Goal: Task Accomplishment & Management: Manage account settings

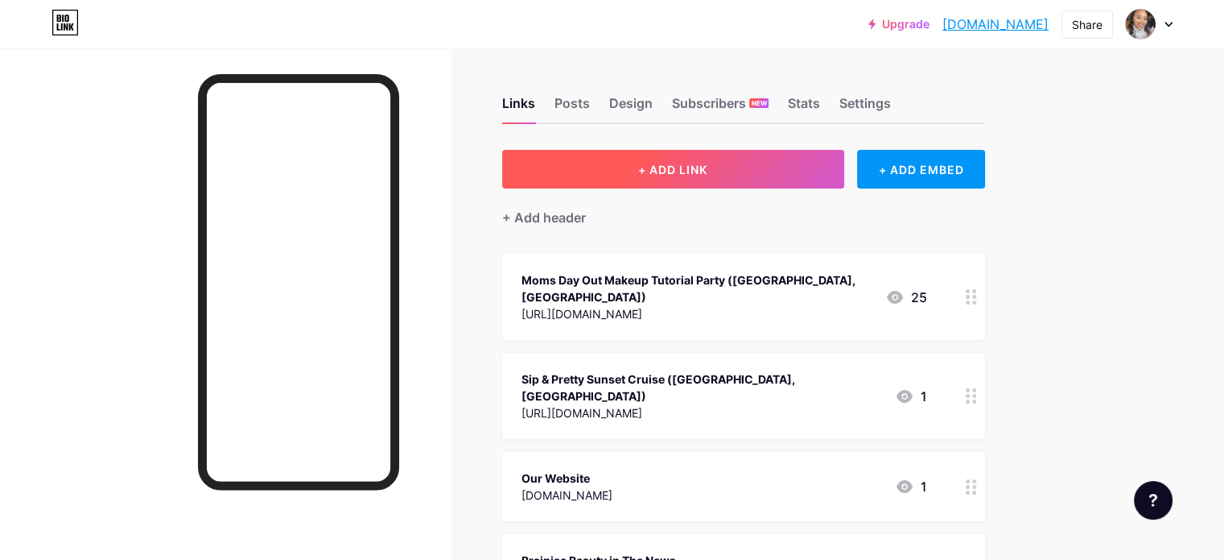
click at [666, 174] on button "+ ADD LINK" at bounding box center [673, 169] width 342 height 39
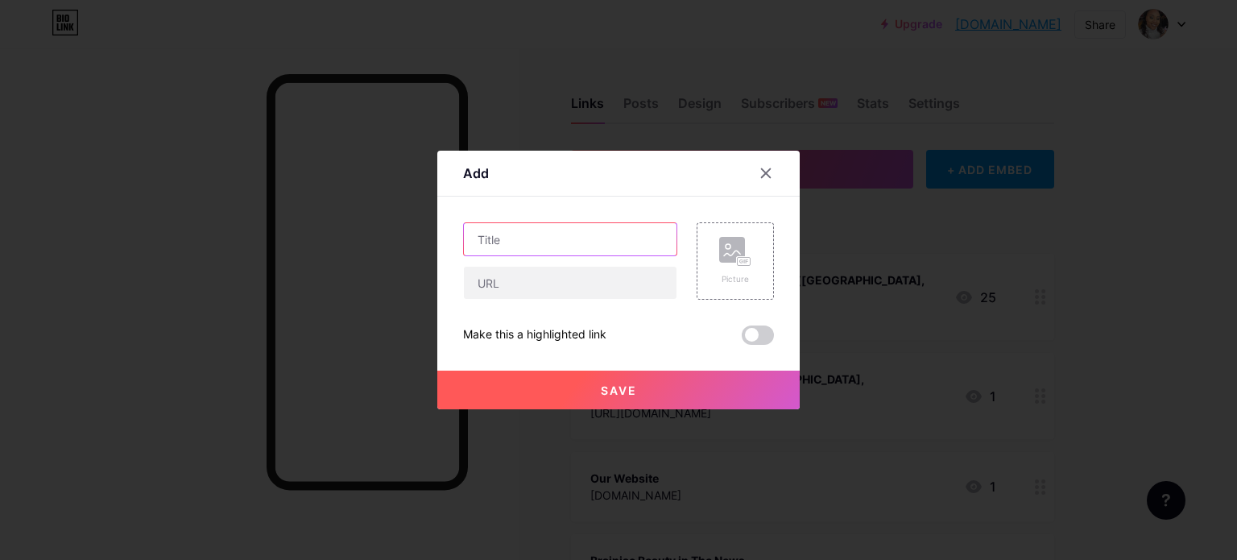
click at [539, 231] on input "text" at bounding box center [570, 239] width 213 height 32
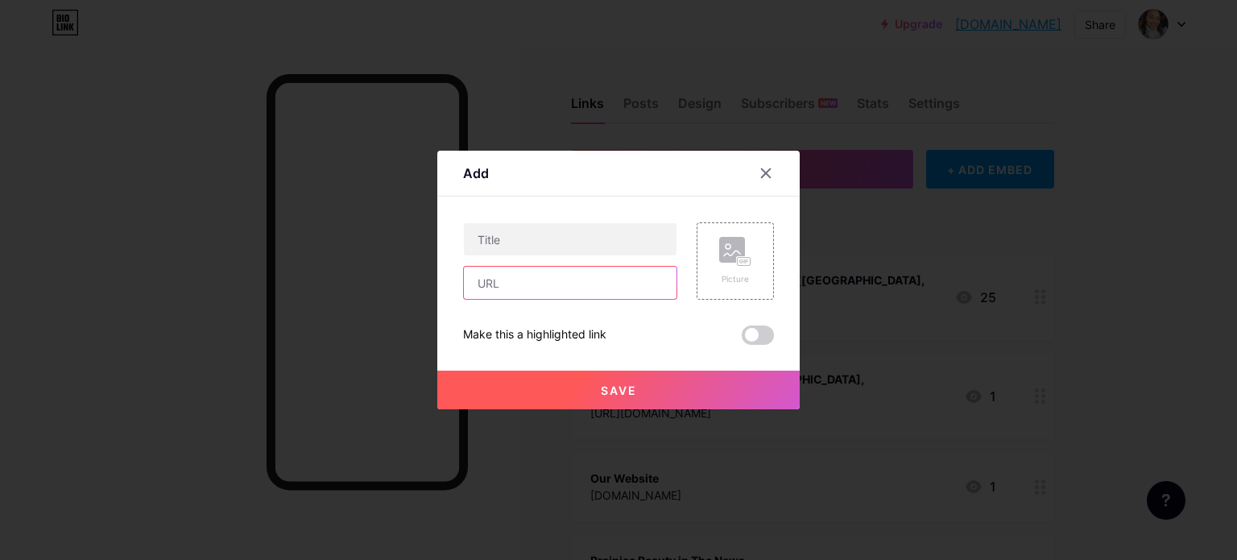
click at [515, 286] on input "text" at bounding box center [570, 282] width 213 height 32
paste input "[URL][DOMAIN_NAME]"
type input "[URL][DOMAIN_NAME]"
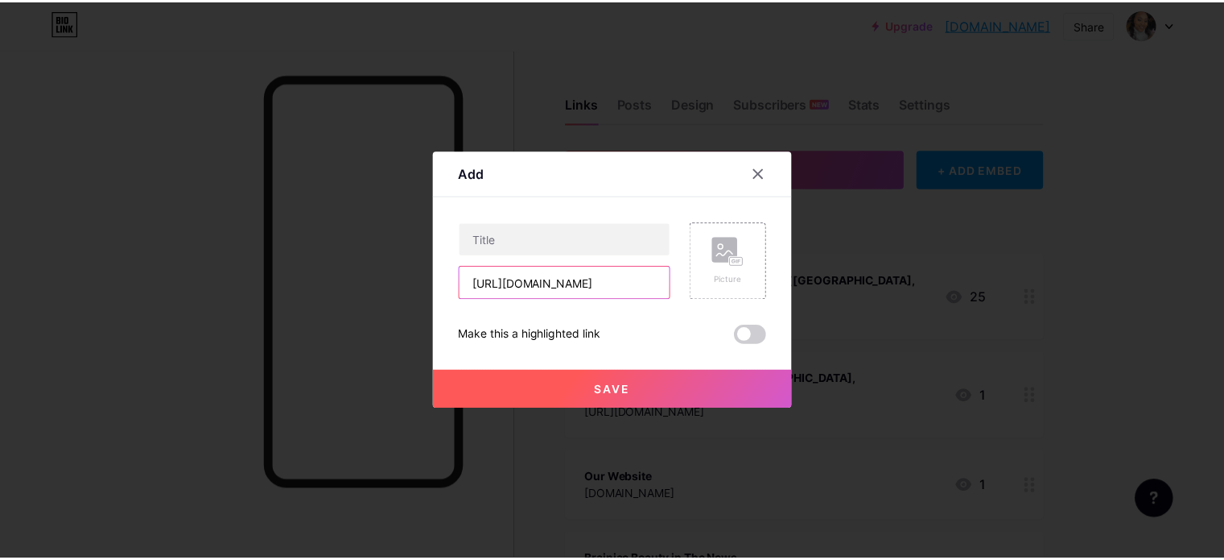
scroll to position [0, 0]
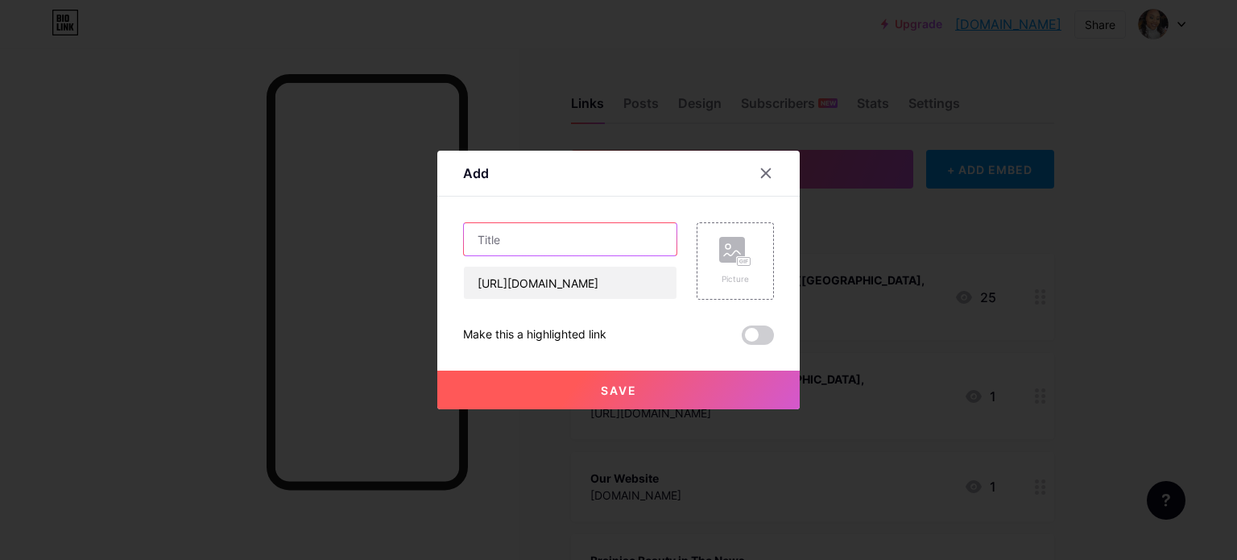
click at [629, 235] on input "text" at bounding box center [570, 239] width 213 height 32
type input "8/28 Mini Makeup Social (Online)"
click at [623, 398] on button "Save" at bounding box center [618, 389] width 362 height 39
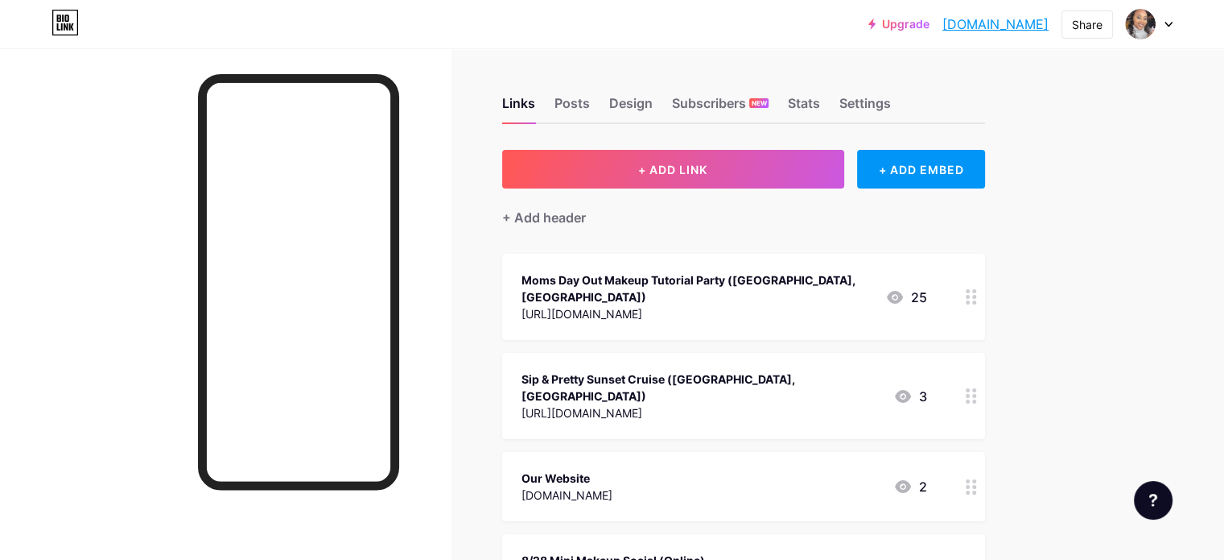
click at [774, 353] on div "Sip & Pretty Sunset Cruise ([GEOGRAPHIC_DATA], [GEOGRAPHIC_DATA]) [URL][DOMAIN_…" at bounding box center [743, 396] width 483 height 86
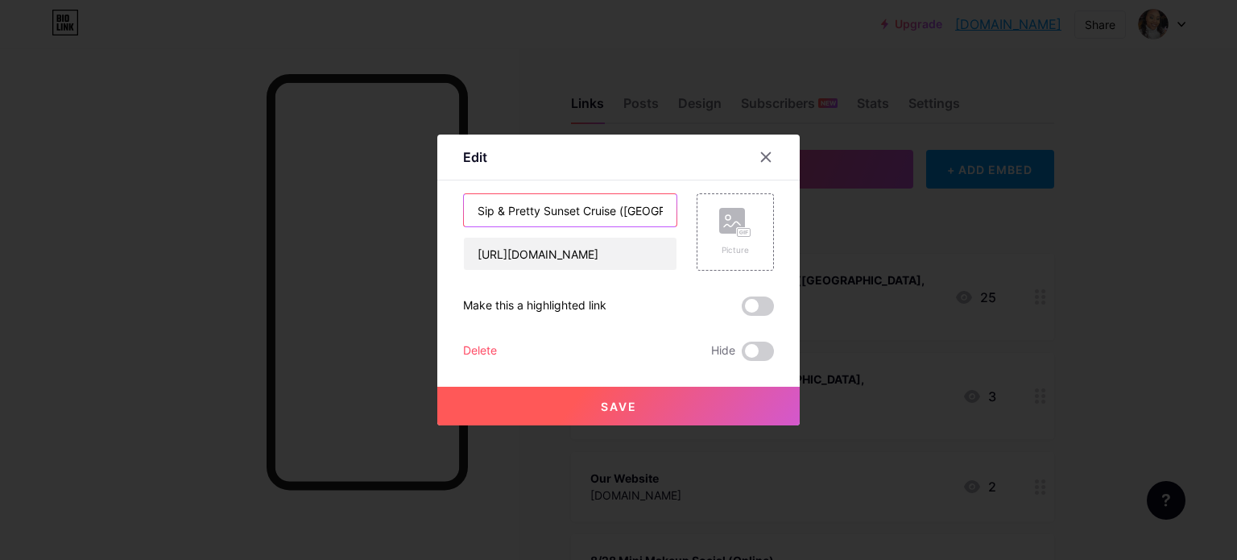
click at [466, 208] on input "Sip & Pretty Sunset Cruise ([GEOGRAPHIC_DATA], [GEOGRAPHIC_DATA])" at bounding box center [570, 210] width 213 height 32
type input "9/28 Sip & Pretty Sunset Cruise ([GEOGRAPHIC_DATA], [GEOGRAPHIC_DATA])"
click at [518, 398] on button "Save" at bounding box center [618, 405] width 362 height 39
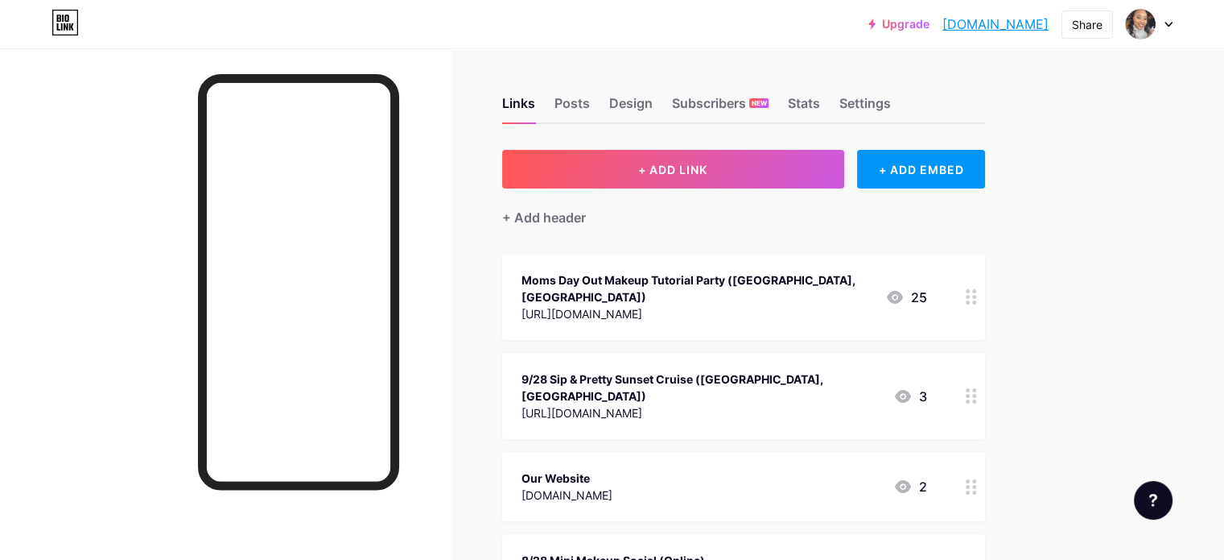
click at [816, 258] on div "Moms Day Out Makeup Tutorial Party ([GEOGRAPHIC_DATA], [GEOGRAPHIC_DATA]) [URL]…" at bounding box center [743, 297] width 483 height 86
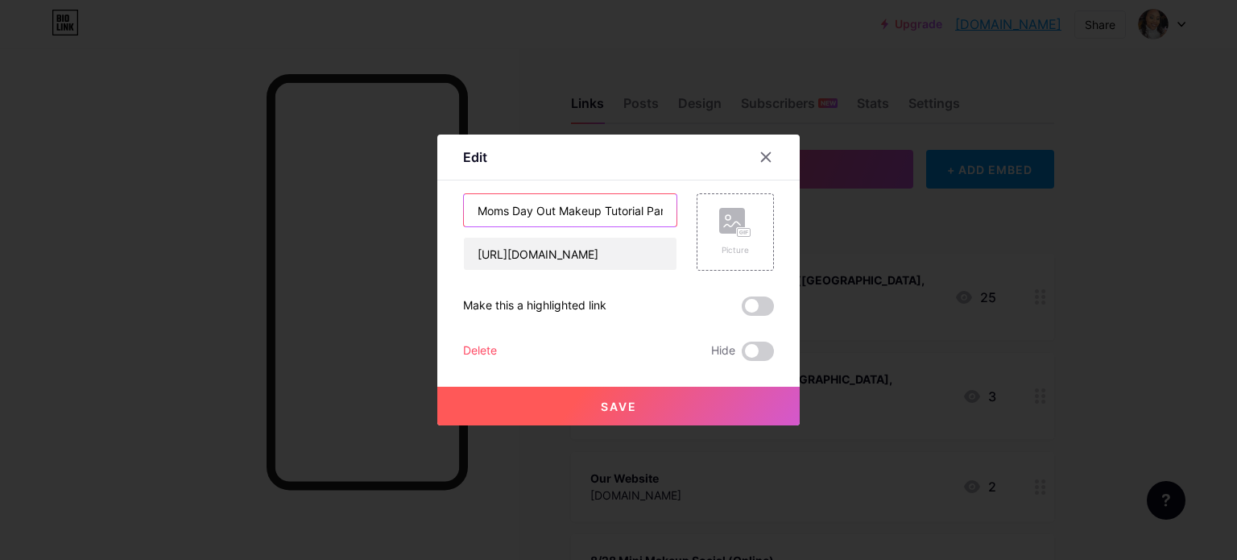
click at [468, 210] on input "Moms Day Out Makeup Tutorial Party ([GEOGRAPHIC_DATA], [GEOGRAPHIC_DATA])" at bounding box center [570, 210] width 213 height 32
type input "9/6 Moms Day Out Makeup Tutorial Party ([GEOGRAPHIC_DATA], [GEOGRAPHIC_DATA])"
click at [501, 393] on button "Save" at bounding box center [618, 405] width 362 height 39
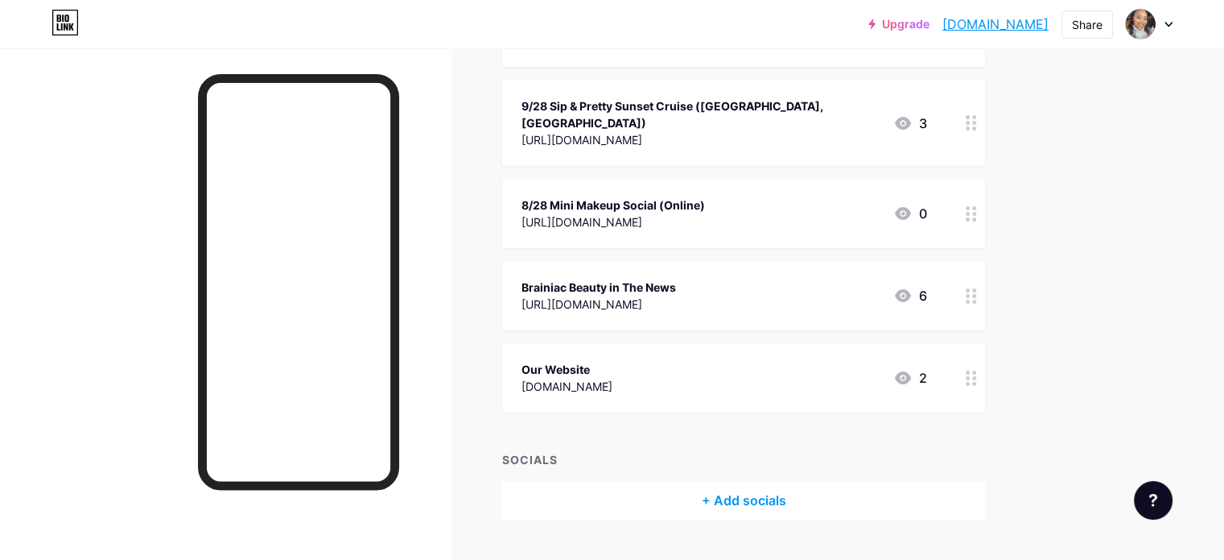
scroll to position [278, 0]
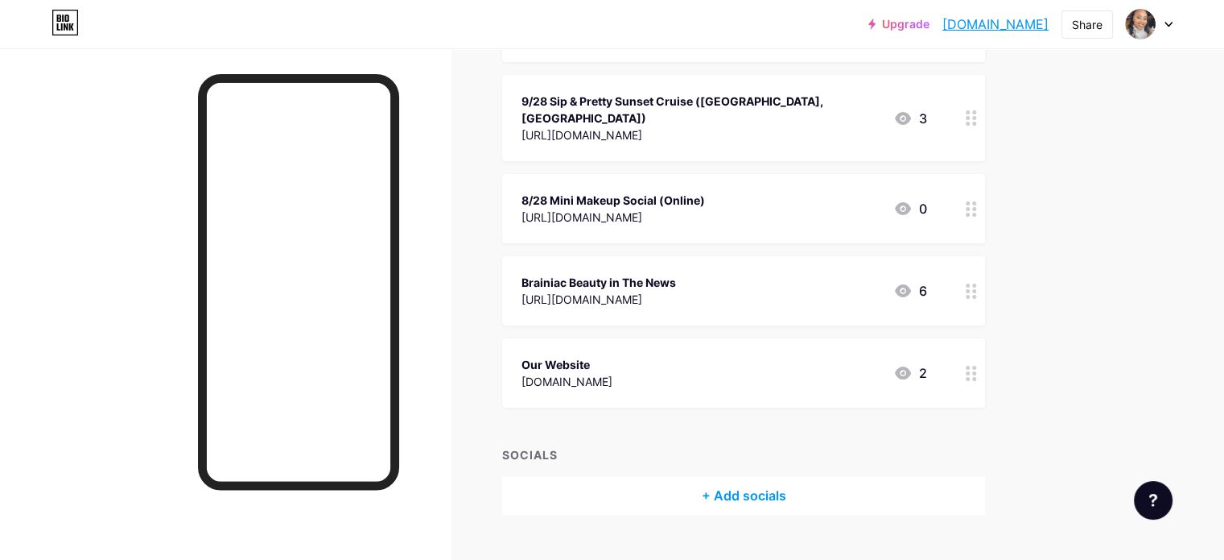
click at [771, 476] on div "+ Add socials" at bounding box center [743, 495] width 483 height 39
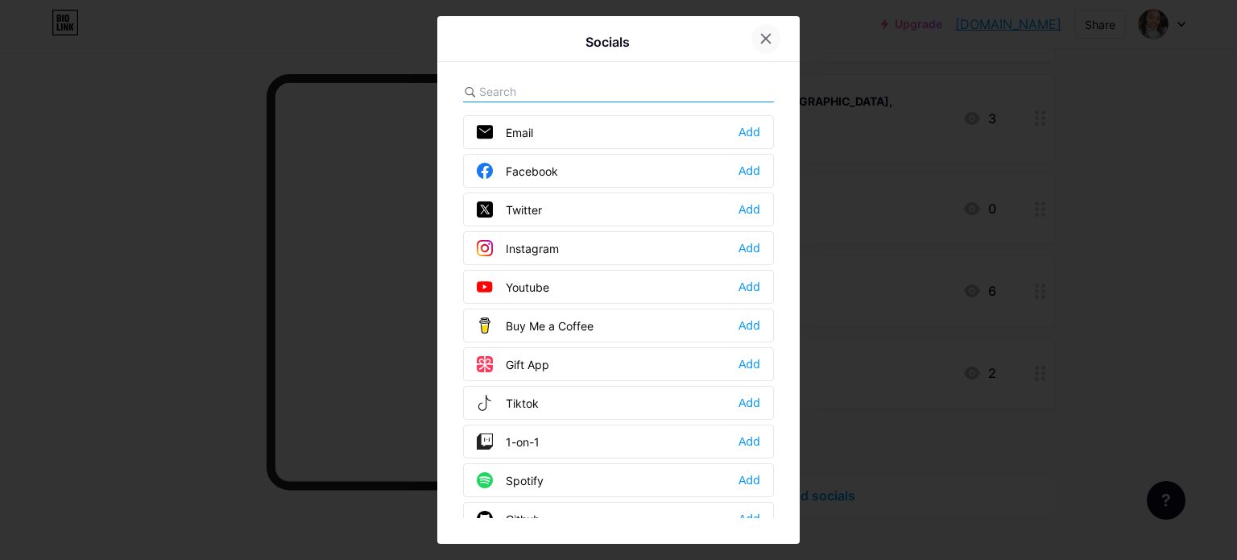
click at [762, 32] on icon at bounding box center [765, 38] width 13 height 13
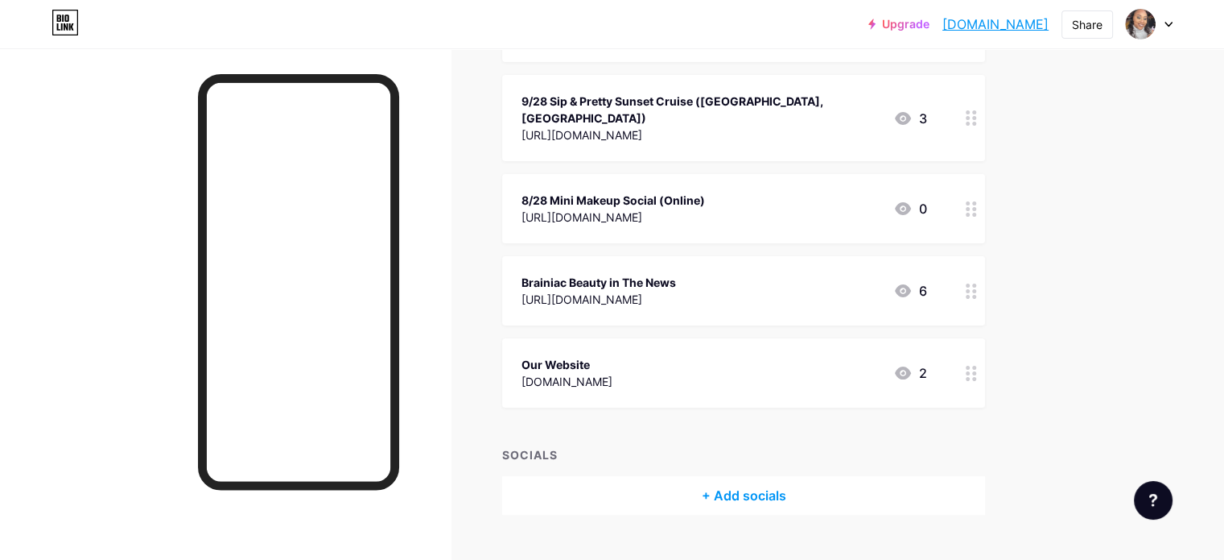
click at [808, 476] on div "+ Add socials" at bounding box center [743, 495] width 483 height 39
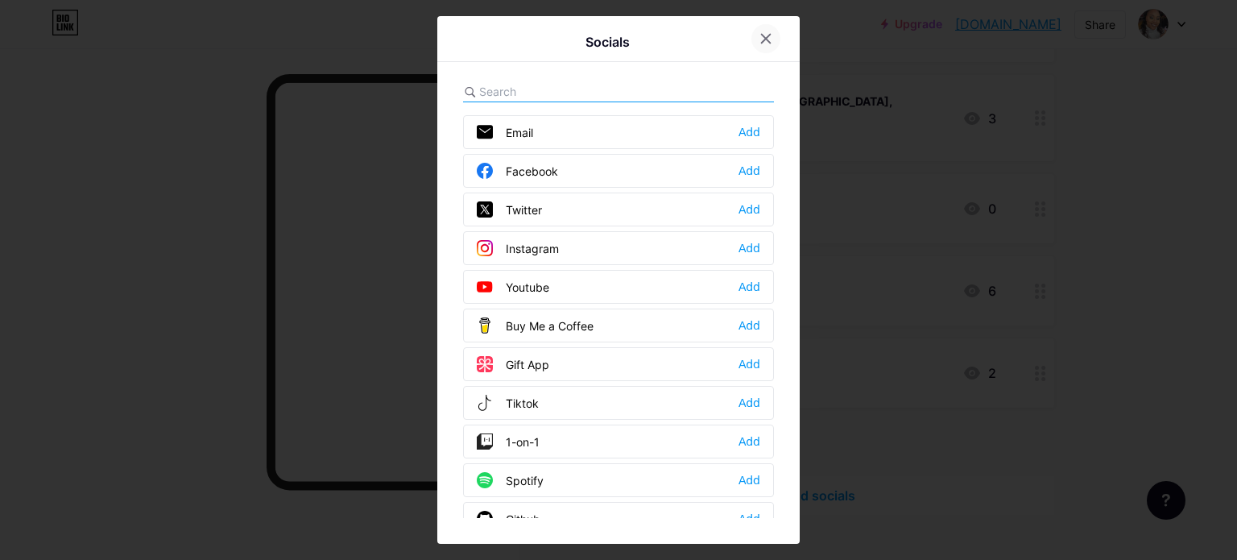
click at [757, 29] on div at bounding box center [765, 38] width 29 height 29
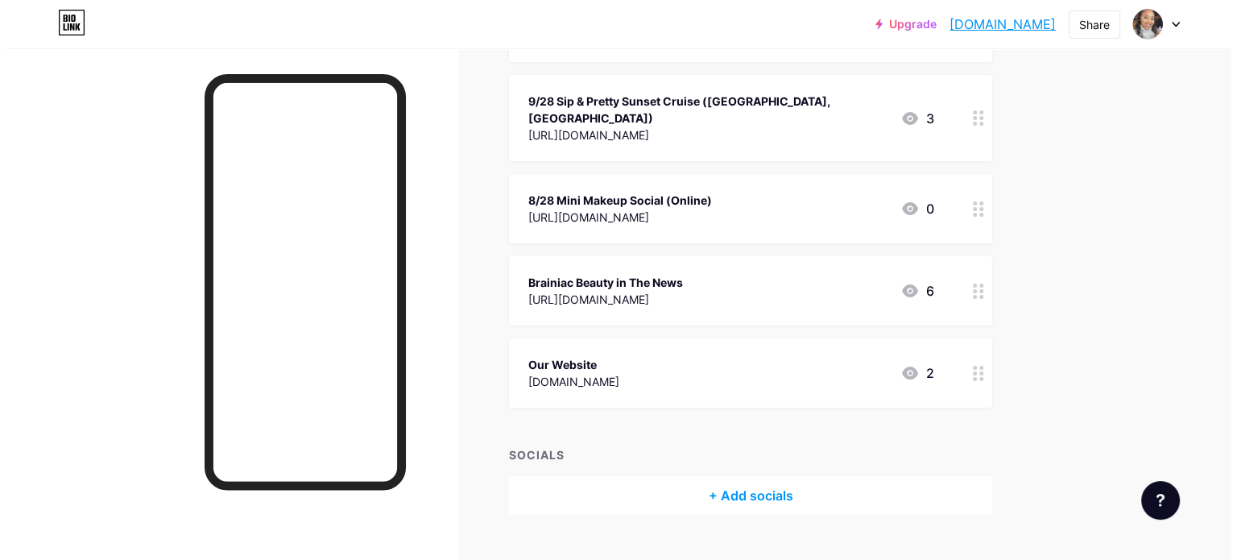
scroll to position [0, 0]
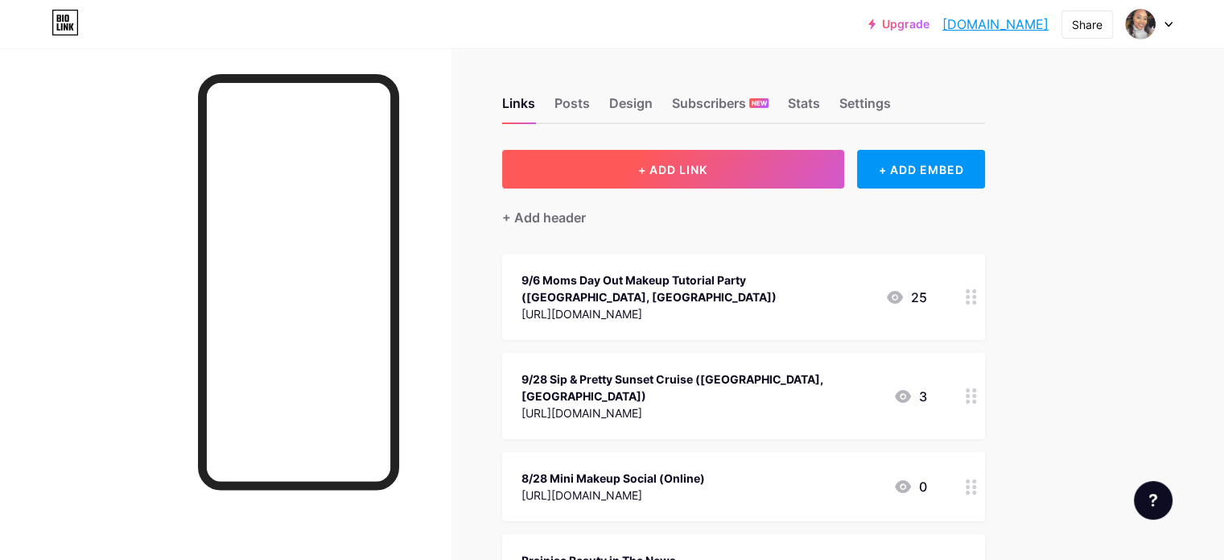
click at [776, 176] on button "+ ADD LINK" at bounding box center [673, 169] width 342 height 39
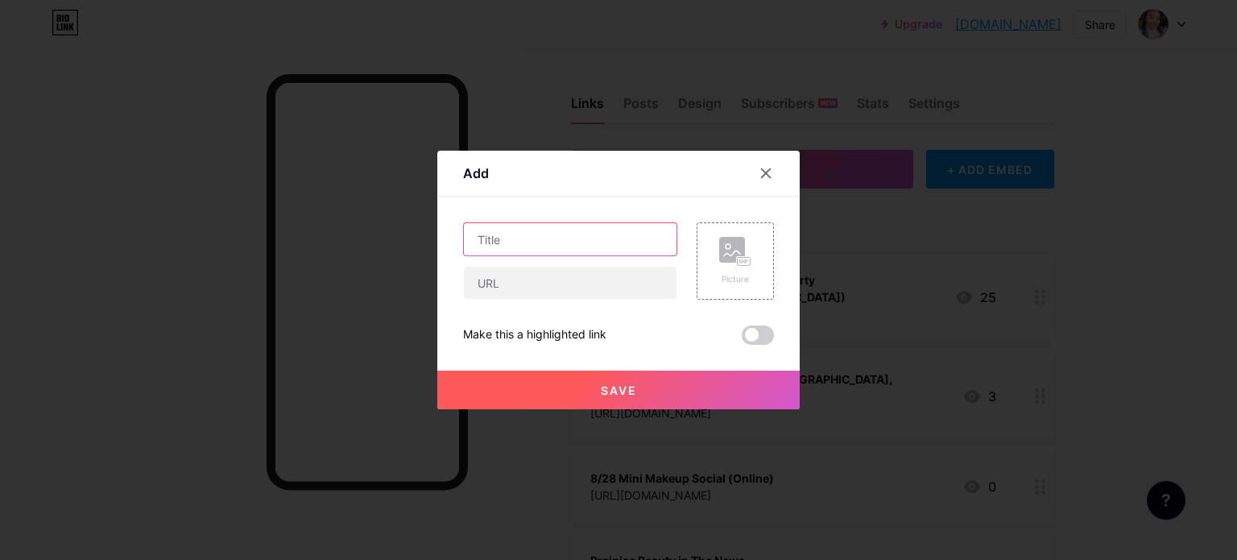
click at [544, 234] on input "text" at bounding box center [570, 239] width 213 height 32
paste input "[URL][DOMAIN_NAME]"
type input "[URL][DOMAIN_NAME]"
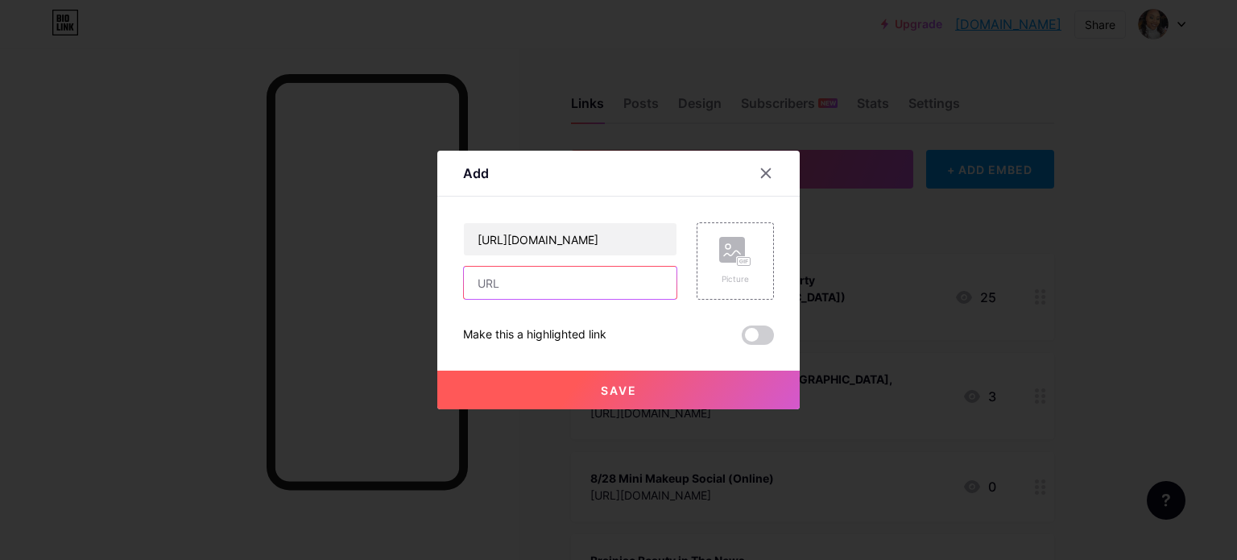
scroll to position [0, 0]
click at [527, 277] on input "text" at bounding box center [570, 282] width 213 height 32
paste input "[URL][DOMAIN_NAME]"
type input "[URL][DOMAIN_NAME]"
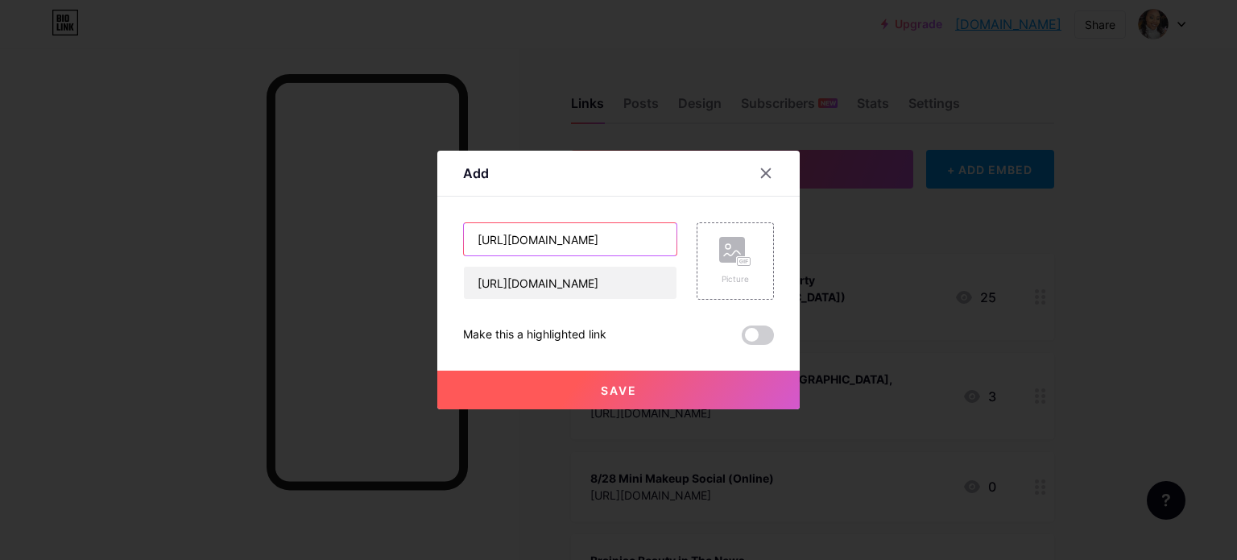
click at [525, 236] on input "[URL][DOMAIN_NAME]" at bounding box center [570, 239] width 213 height 32
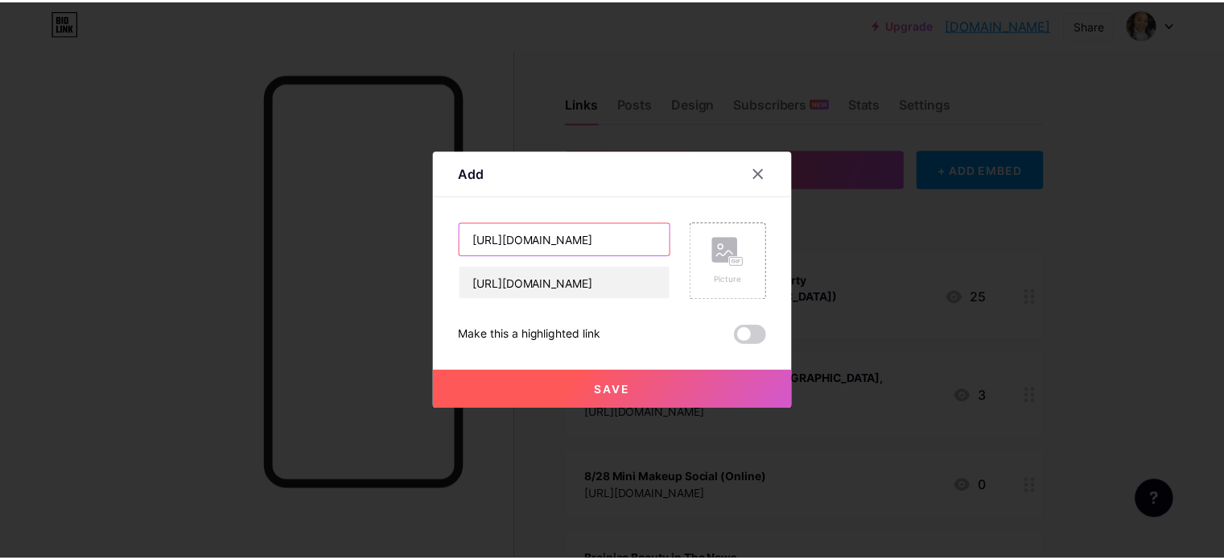
scroll to position [0, 0]
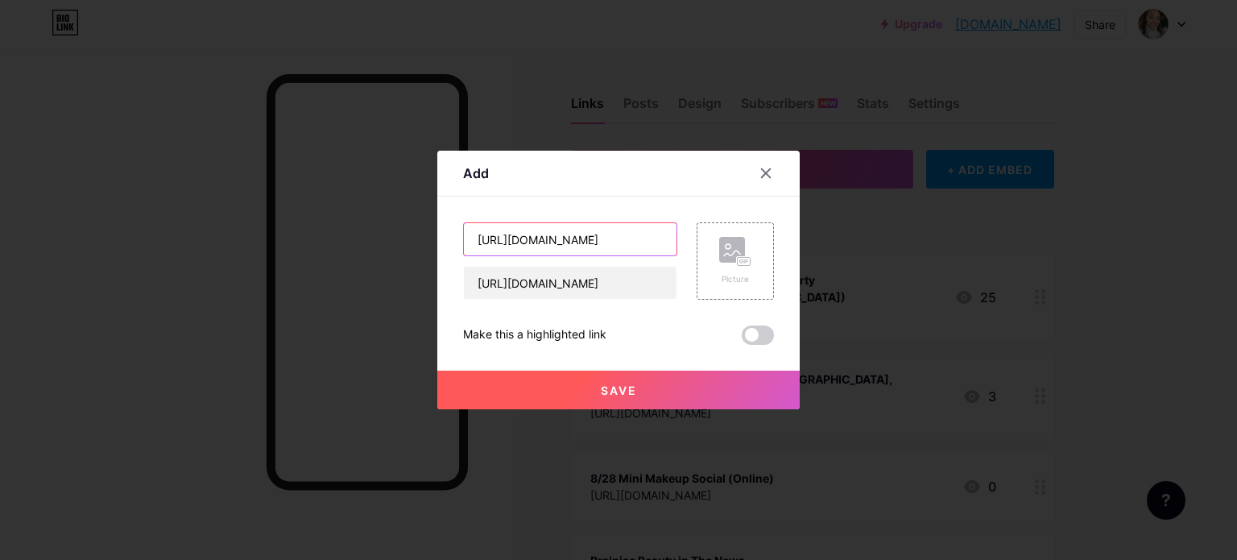
click at [525, 236] on input "[URL][DOMAIN_NAME]" at bounding box center [570, 239] width 213 height 32
type input "8/26 Mini Makeup Social (Online)"
click at [543, 394] on button "Save" at bounding box center [618, 389] width 362 height 39
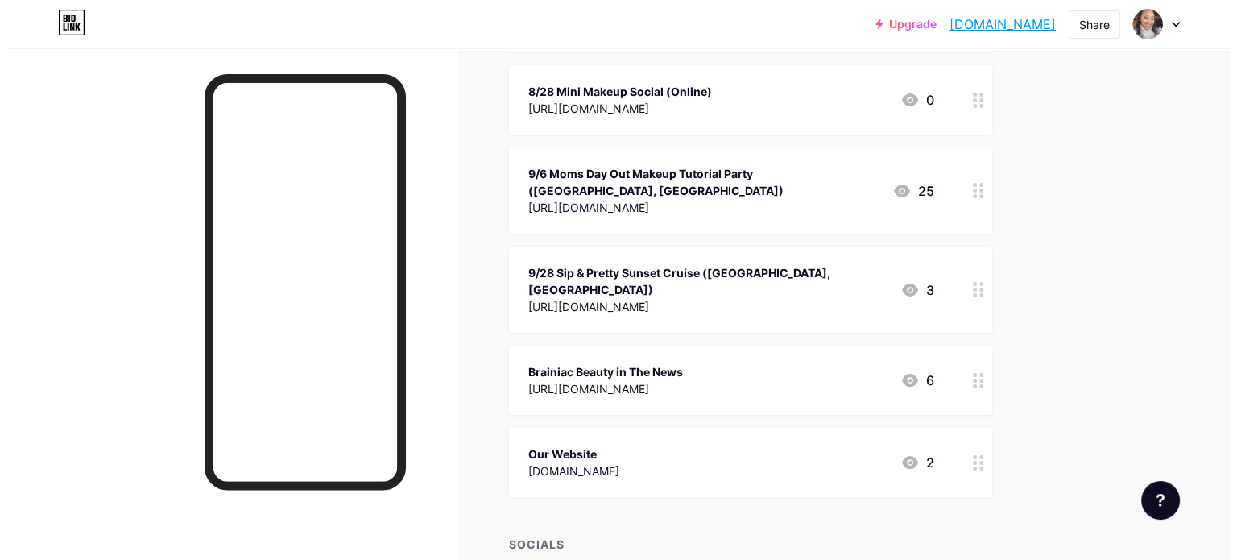
scroll to position [360, 0]
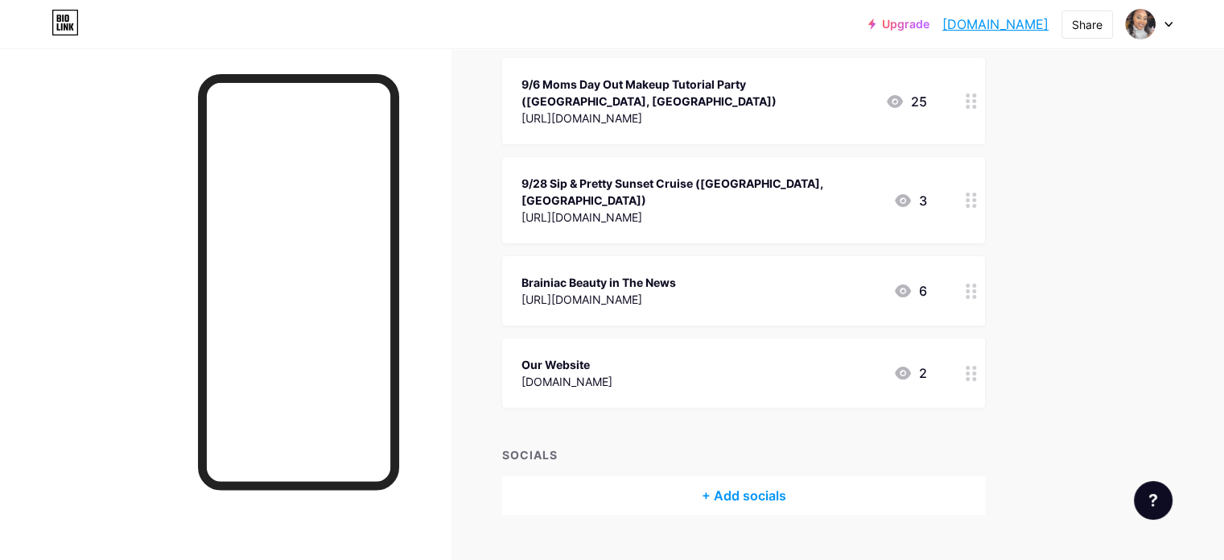
click at [795, 476] on div "+ Add socials" at bounding box center [743, 495] width 483 height 39
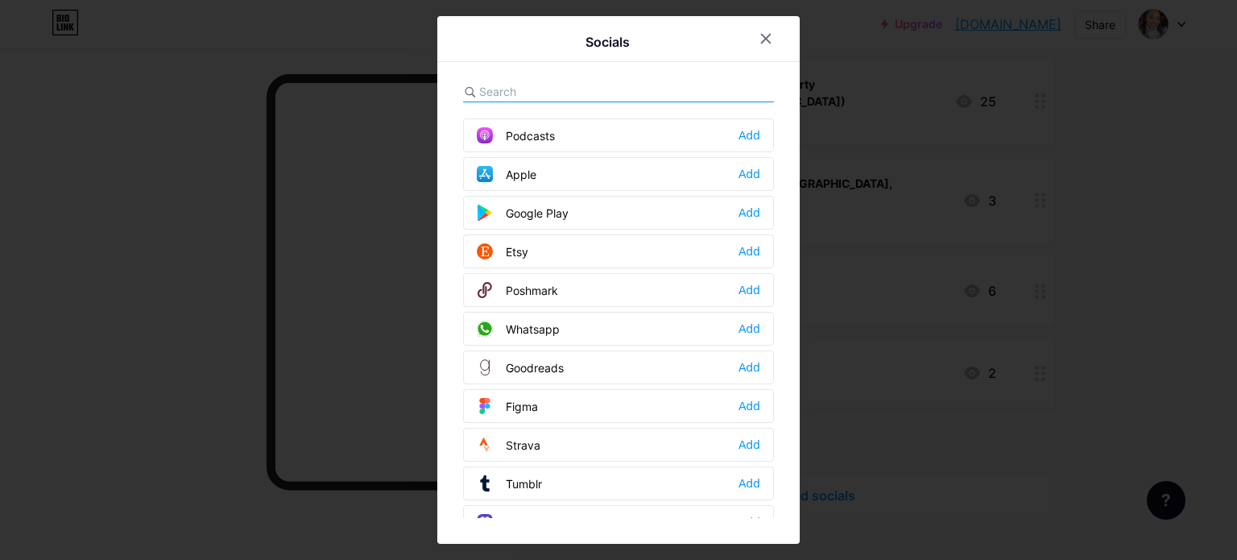
scroll to position [1176, 0]
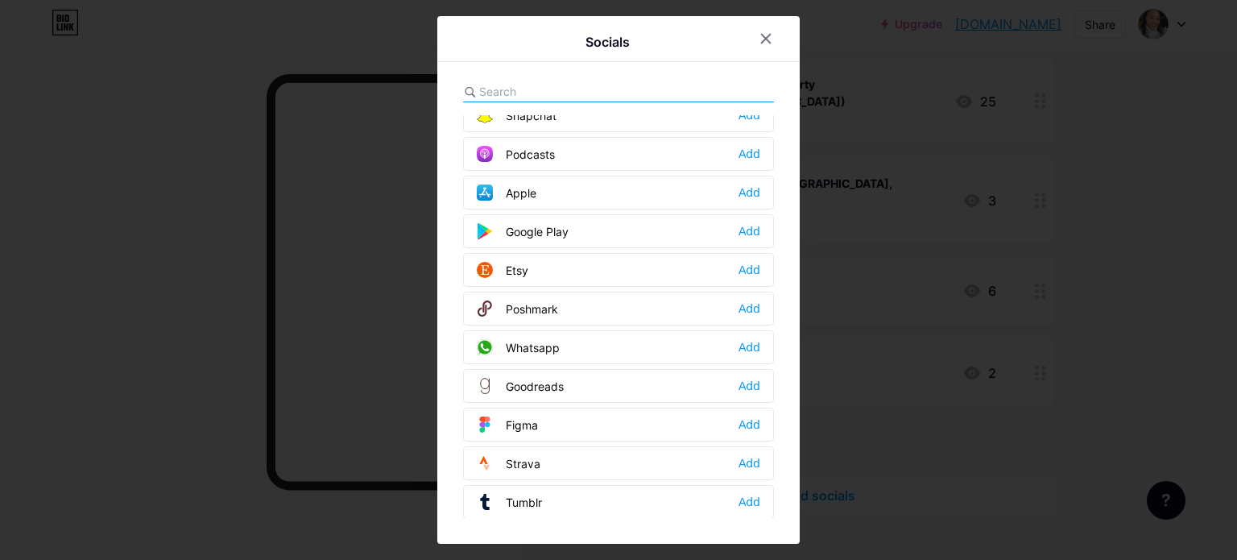
click at [541, 89] on input "text" at bounding box center [568, 91] width 178 height 17
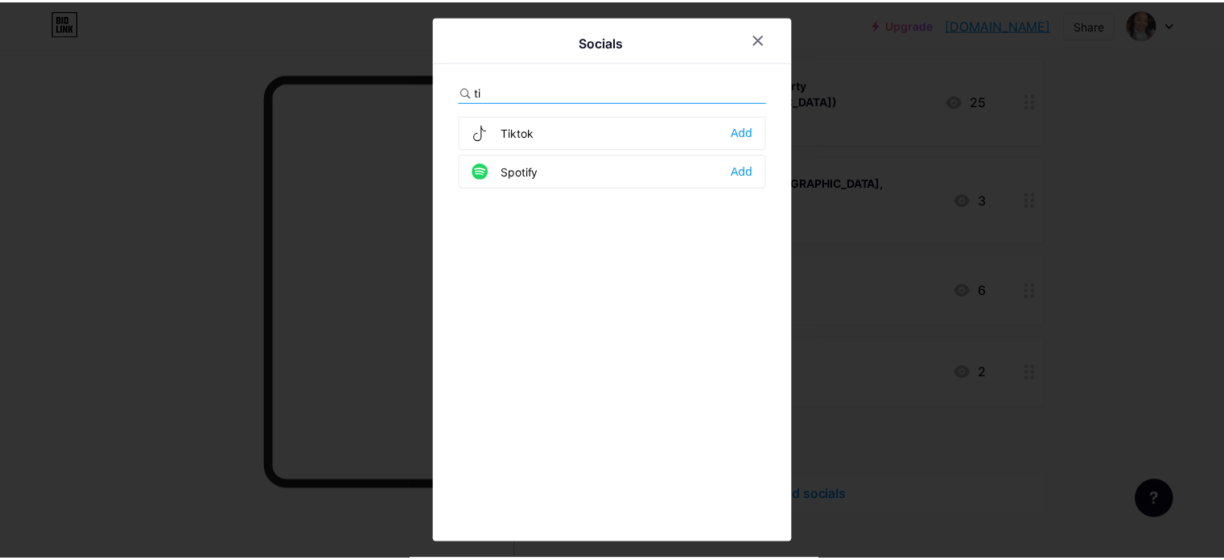
scroll to position [0, 0]
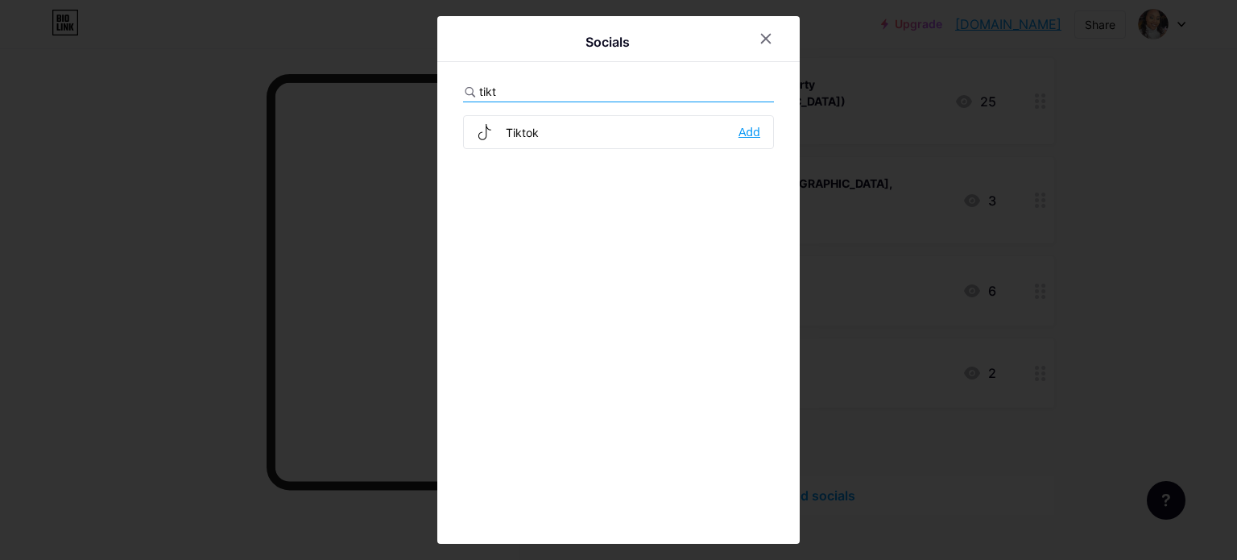
type input "tikt"
click at [739, 127] on div "Add" at bounding box center [749, 132] width 22 height 16
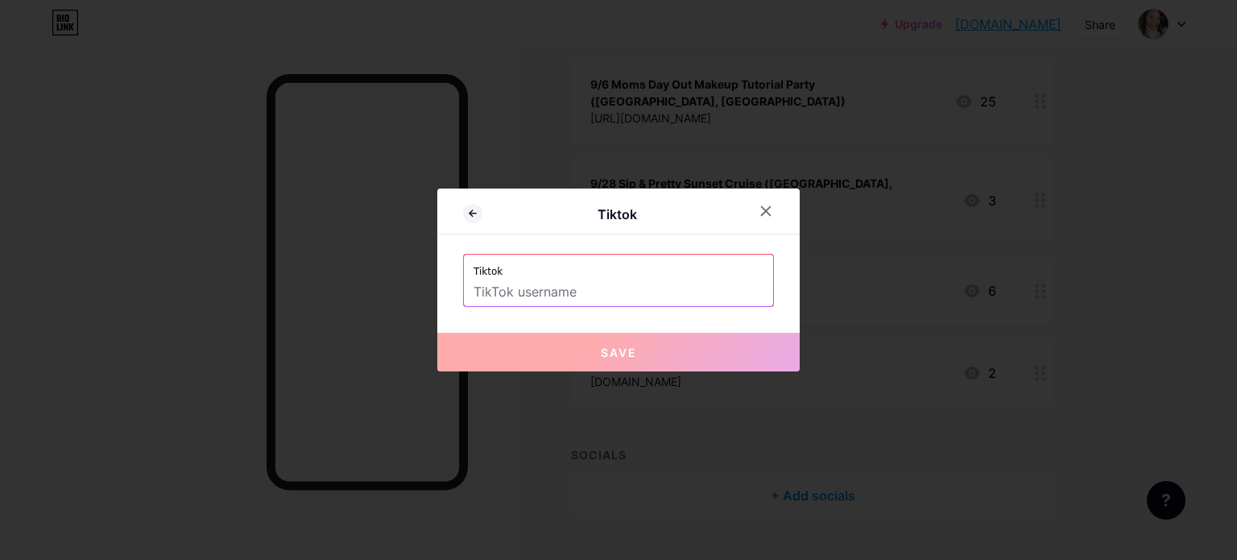
click at [585, 286] on input "text" at bounding box center [618, 292] width 290 height 27
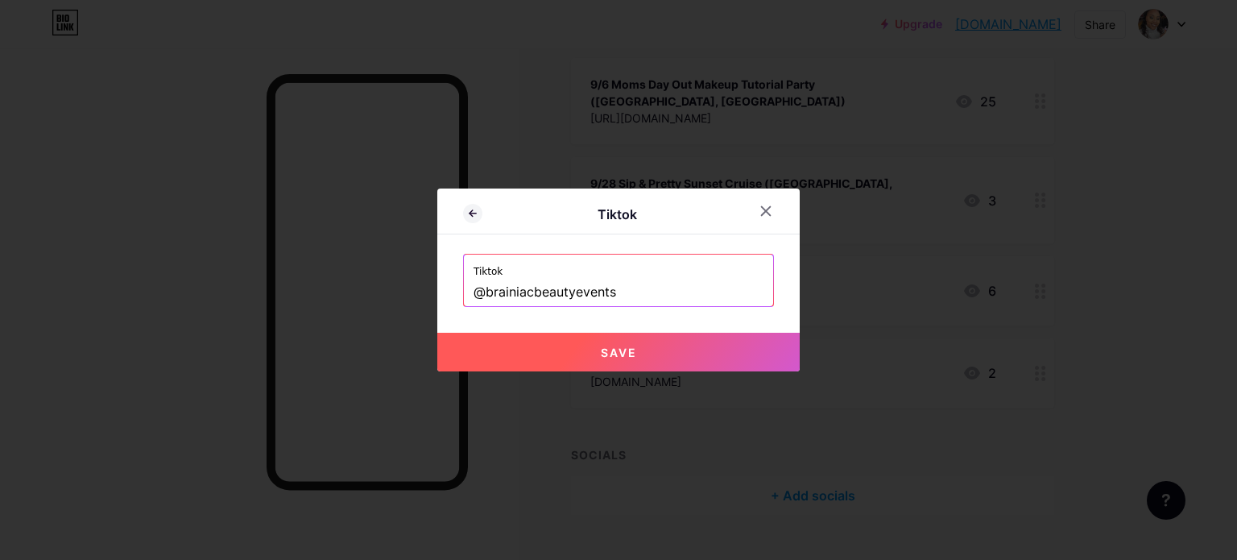
click at [602, 354] on span "Save" at bounding box center [619, 352] width 36 height 14
type input "[URL][DOMAIN_NAME]"
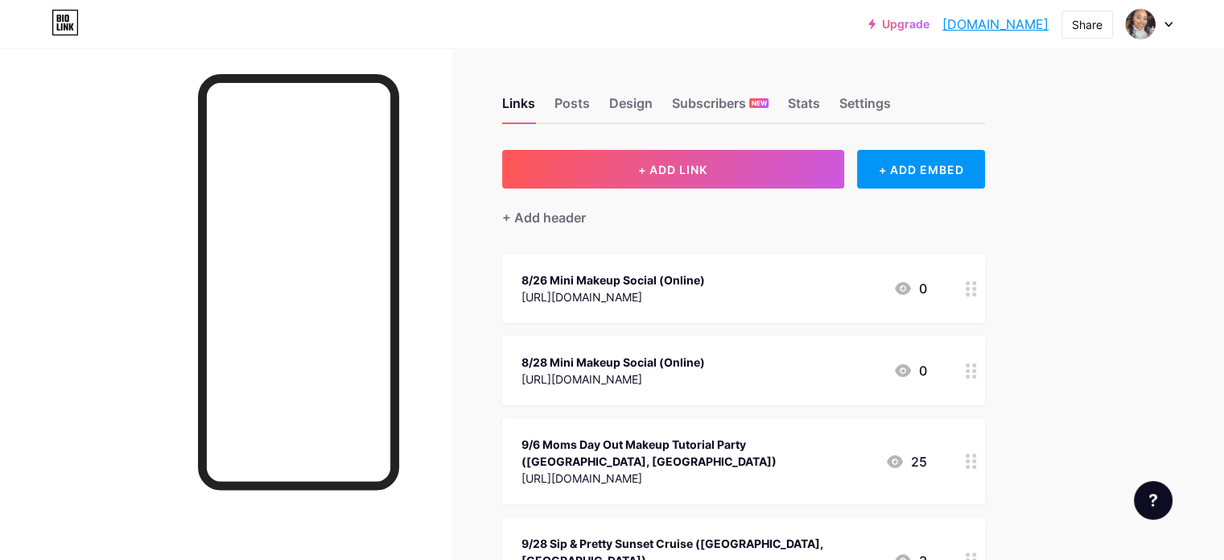
scroll to position [408, 0]
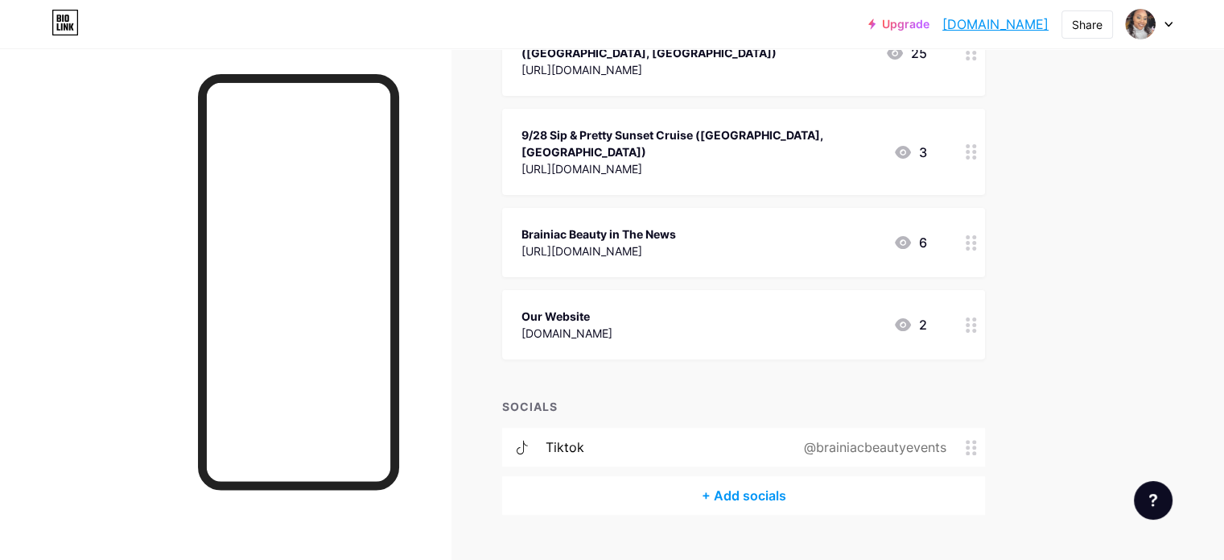
click at [1122, 231] on div "Upgrade brainiacbeauty.... [DOMAIN_NAME] Share Switch accounts Brainiac Beauty …" at bounding box center [612, 93] width 1224 height 1003
click at [933, 437] on div "@brainiacbeautyevents" at bounding box center [872, 446] width 188 height 19
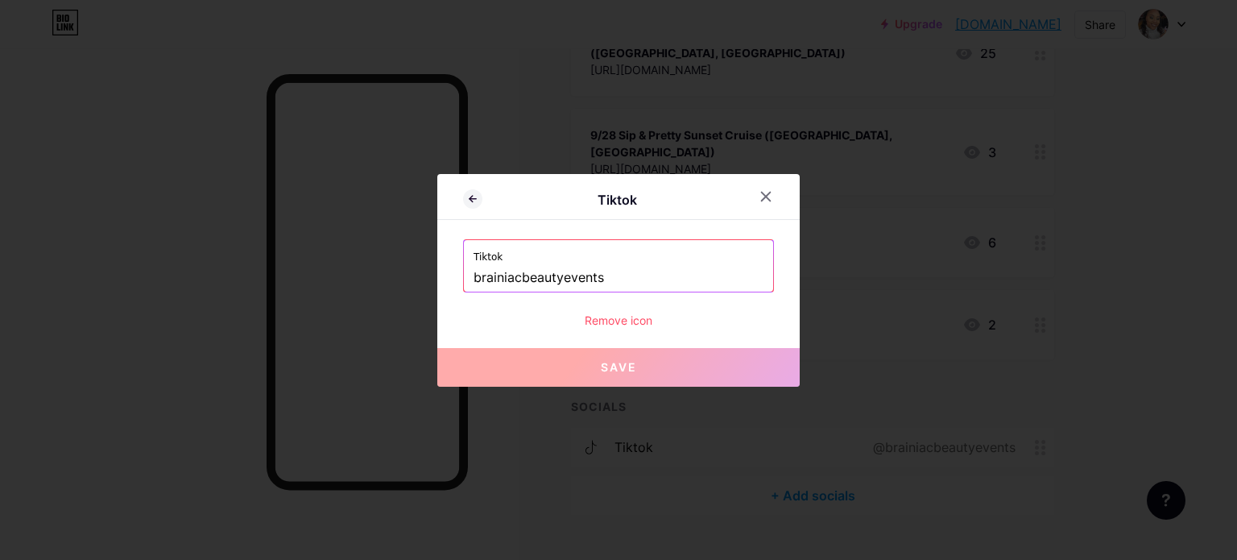
click at [599, 277] on input "brainiacbeautyevents" at bounding box center [618, 277] width 290 height 27
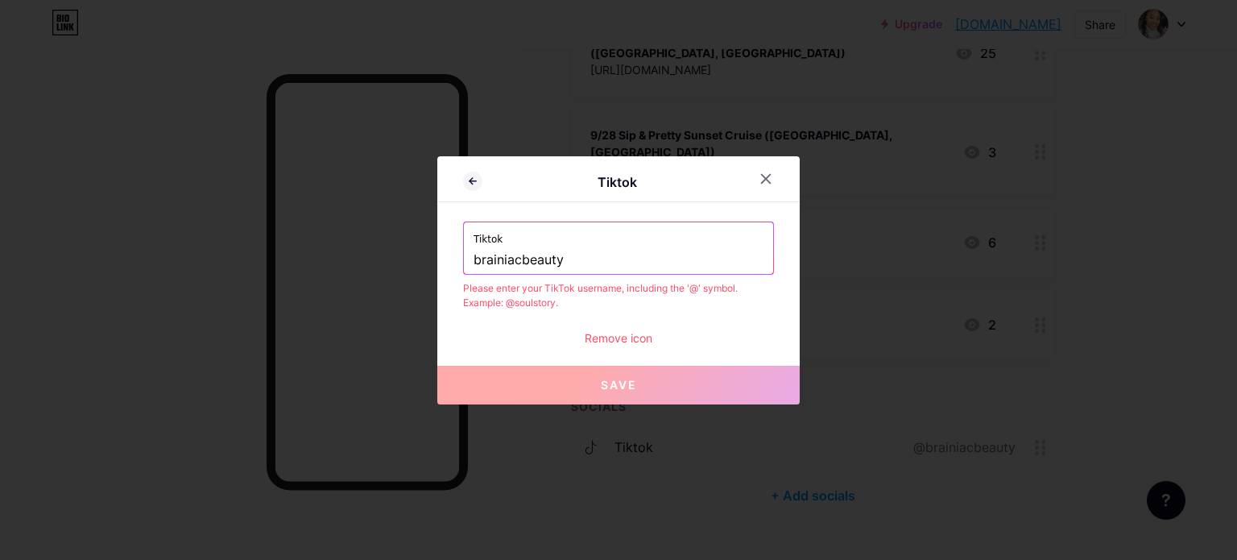
click at [609, 385] on span "Save" at bounding box center [619, 385] width 36 height 14
click at [586, 245] on label "Tiktok" at bounding box center [618, 234] width 290 height 24
click at [465, 255] on div "Tiktok brainiacbeauty" at bounding box center [618, 248] width 309 height 52
click at [473, 257] on input "brainiacbeauty" at bounding box center [618, 259] width 290 height 27
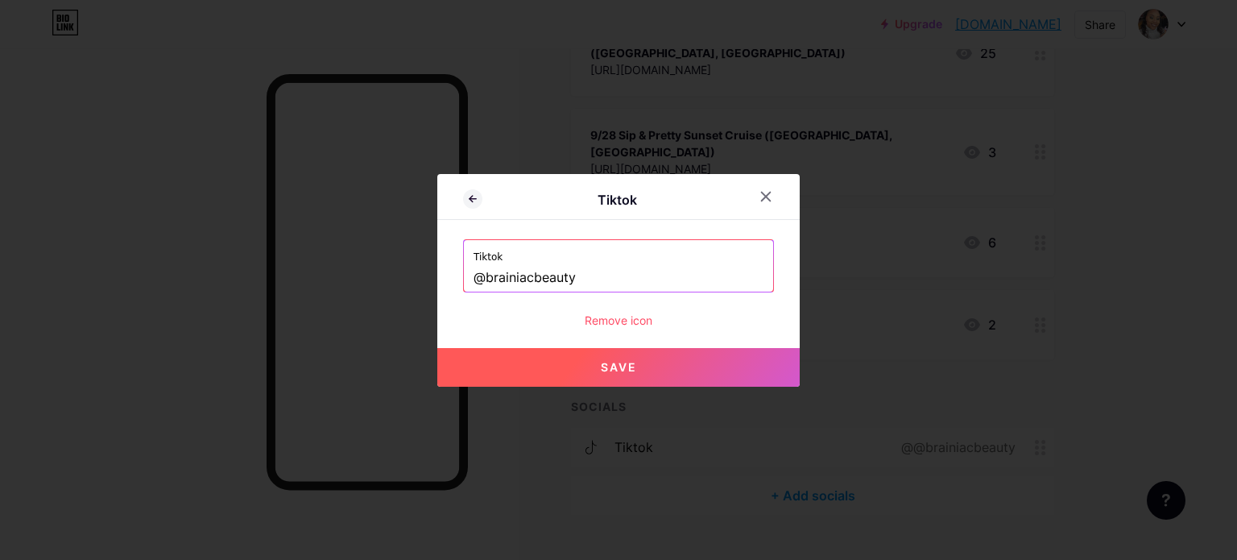
click at [530, 371] on button "Save" at bounding box center [618, 367] width 362 height 39
type input "[URL][DOMAIN_NAME]"
